Goal: Information Seeking & Learning: Find specific fact

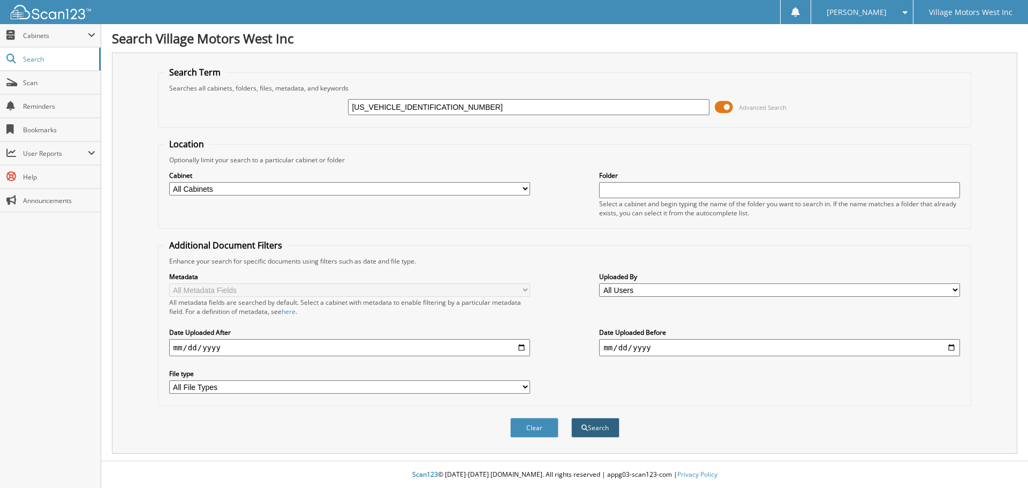
type input "[US_VEHICLE_IDENTIFICATION_NUMBER]"
click at [605, 425] on button "Search" at bounding box center [595, 428] width 48 height 20
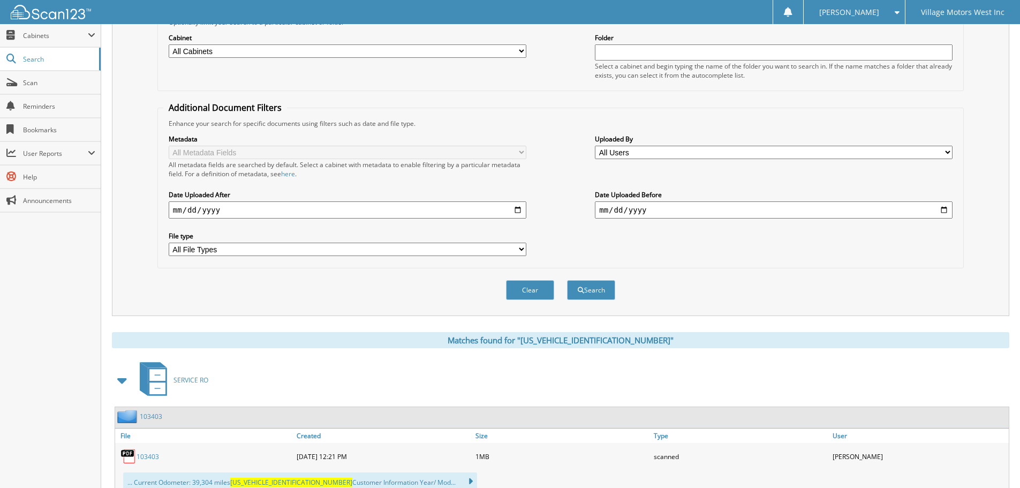
scroll to position [321, 0]
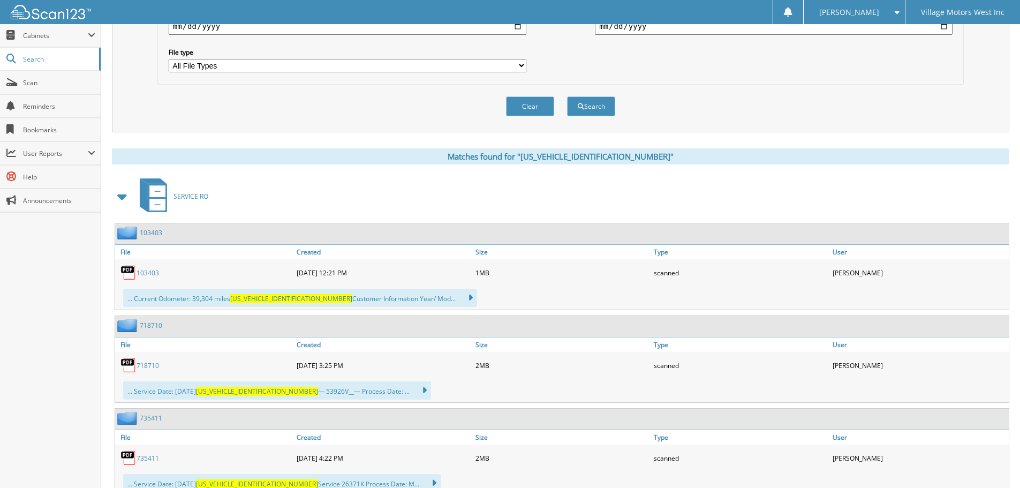
click at [149, 273] on link "103403" at bounding box center [148, 272] width 22 height 9
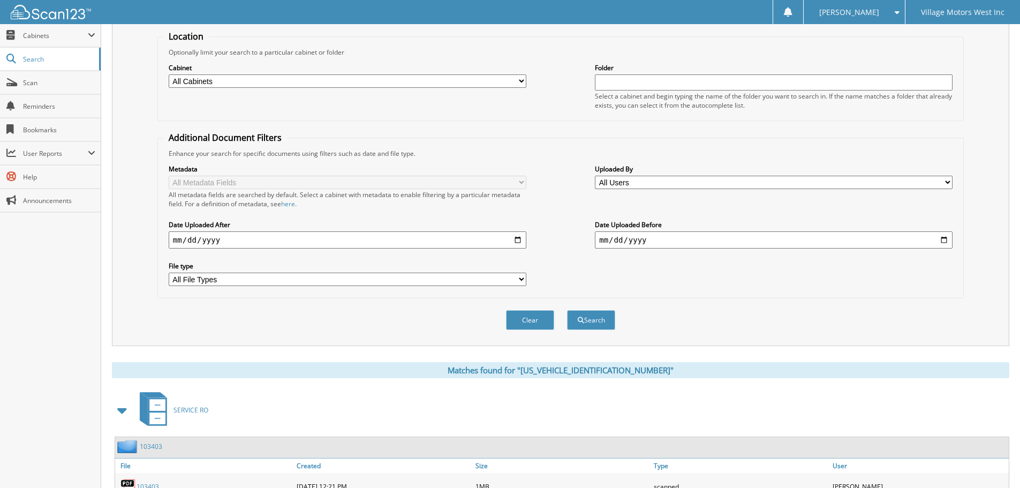
scroll to position [107, 0]
click at [863, 62] on div "Cabinet All Cabinets PARTS SERVICE RO Needs Filing Folder" at bounding box center [560, 86] width 794 height 58
